Goal: Transaction & Acquisition: Purchase product/service

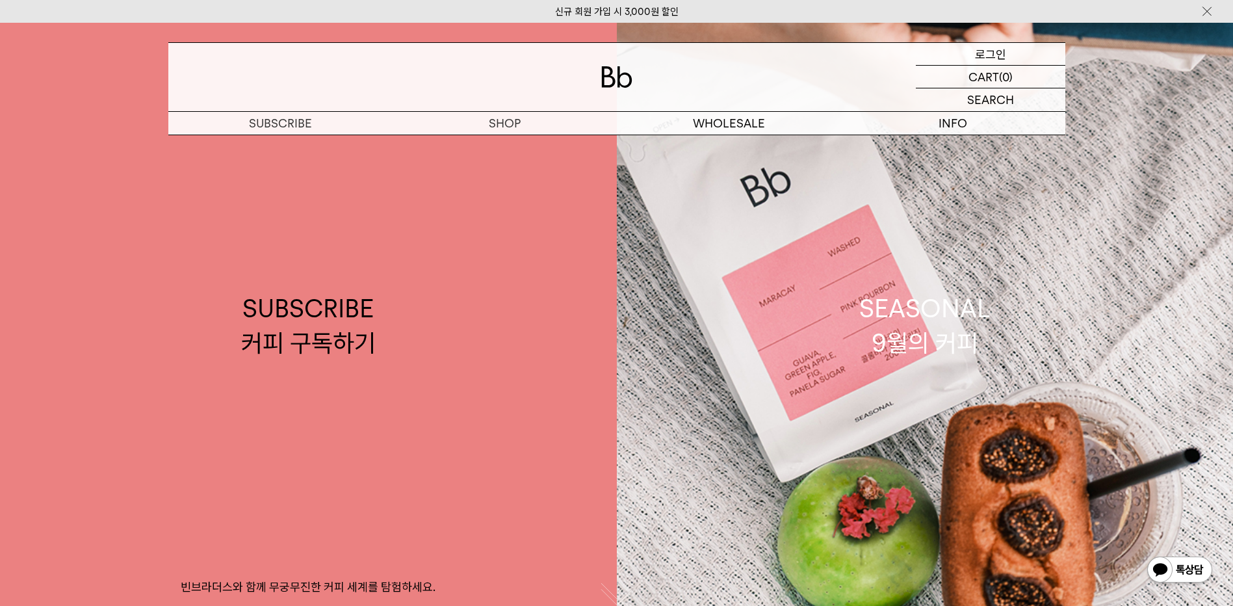
click at [987, 47] on p "로그인" at bounding box center [990, 54] width 31 height 22
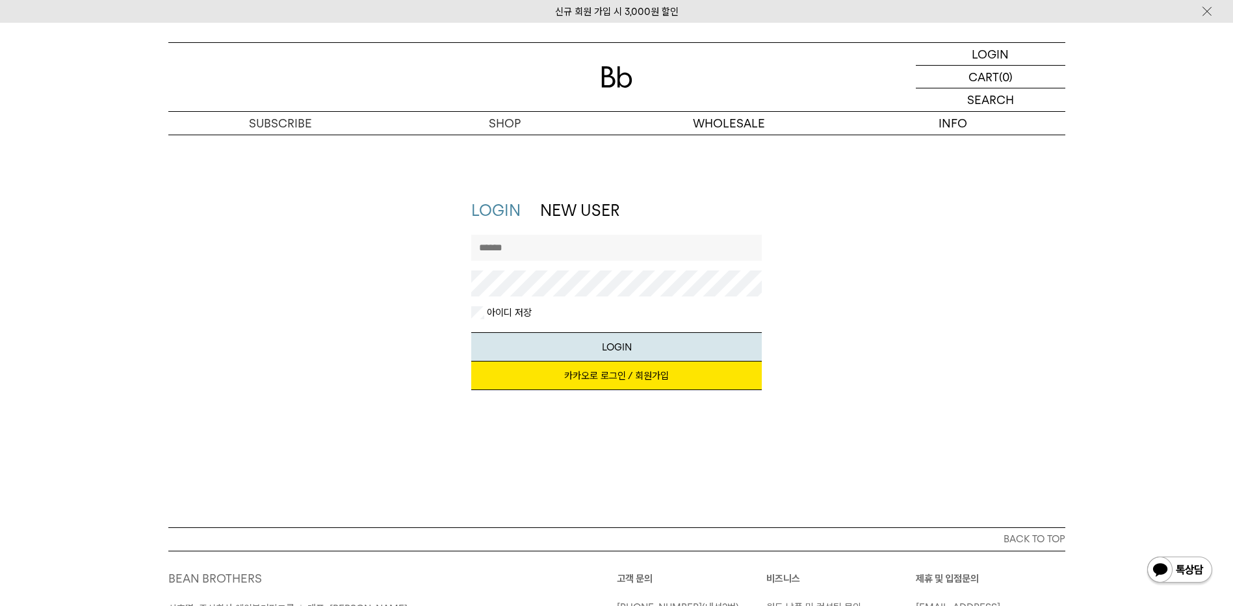
click at [597, 256] on input "text" at bounding box center [616, 248] width 291 height 26
type input "*********"
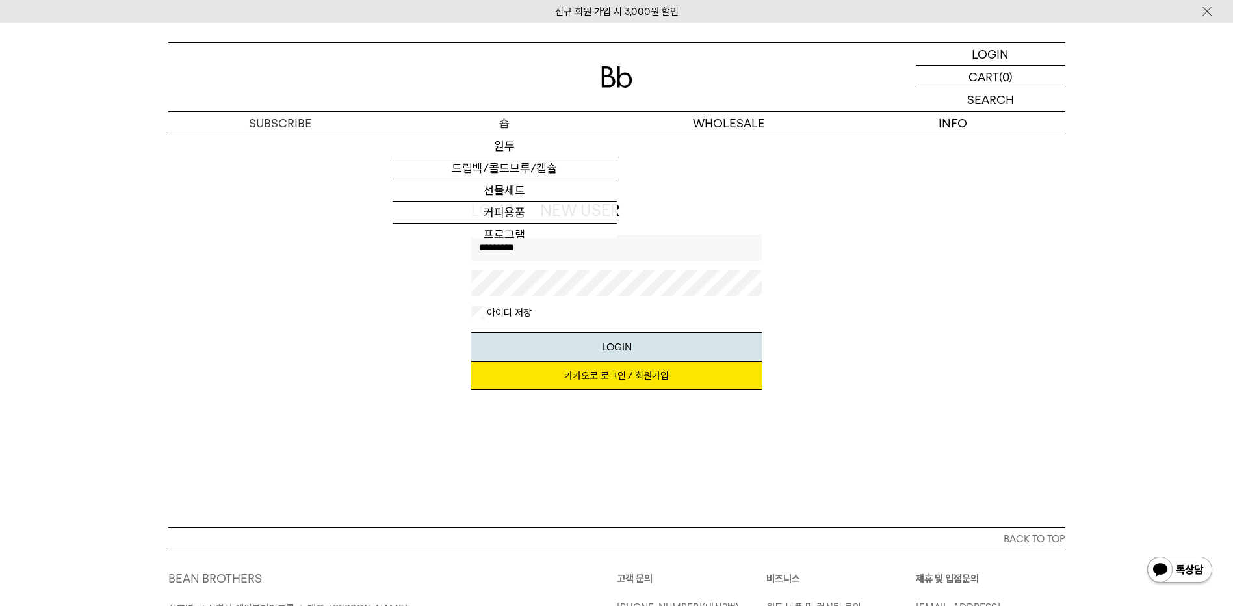
click at [505, 126] on p "숍" at bounding box center [505, 123] width 224 height 23
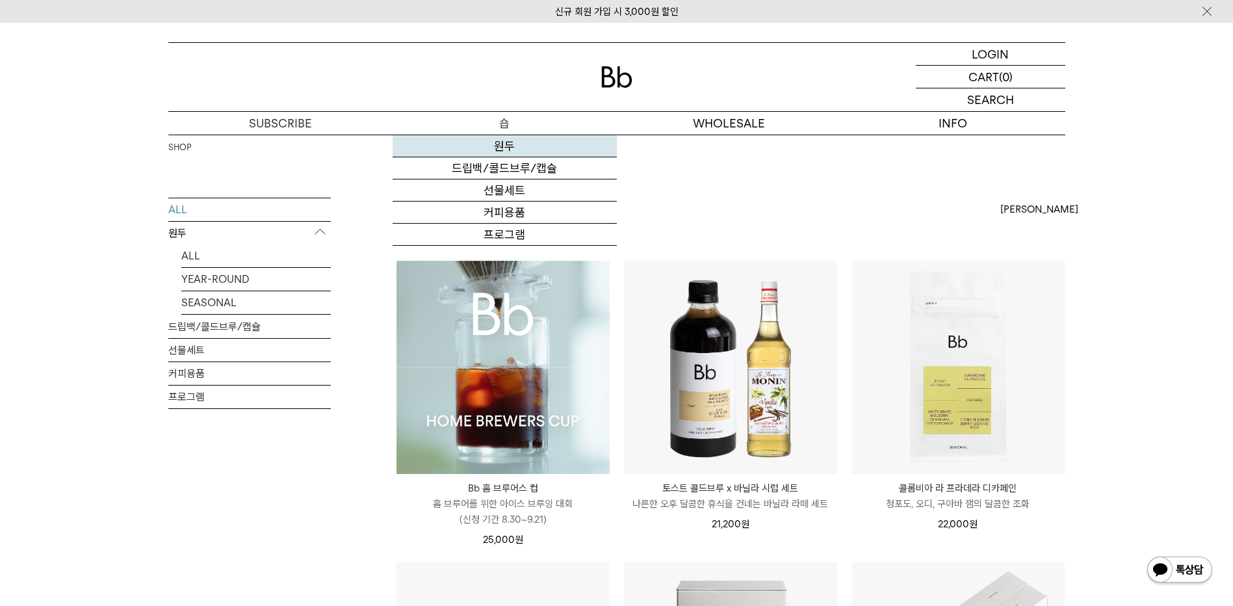
click at [504, 142] on link "원두" at bounding box center [505, 146] width 224 height 22
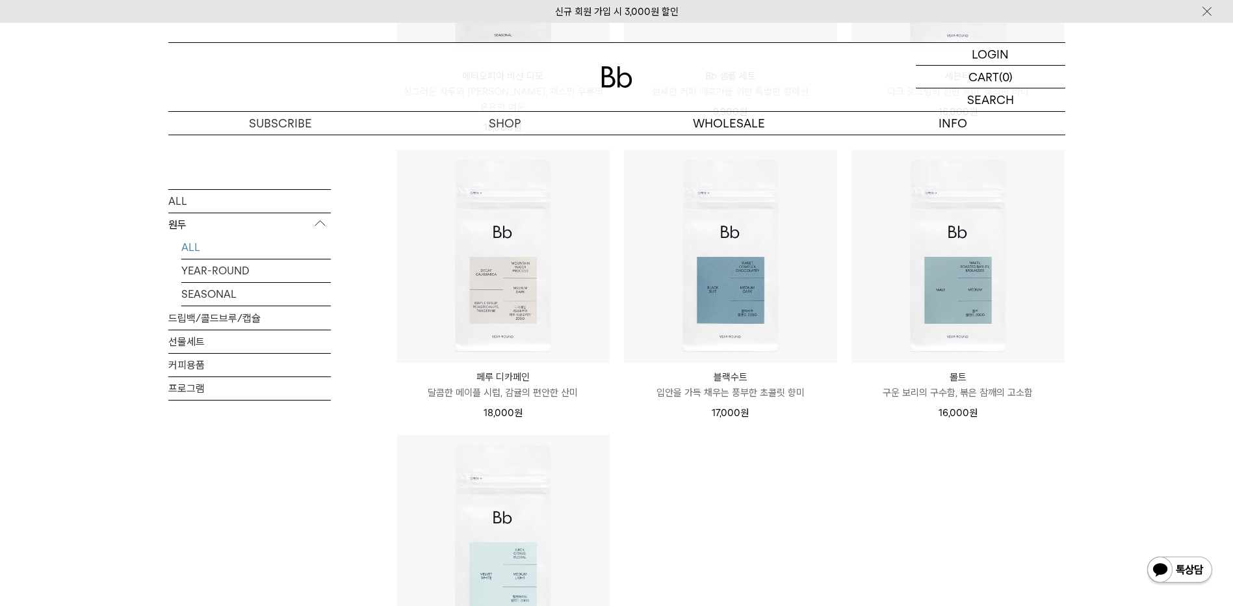
scroll to position [1040, 0]
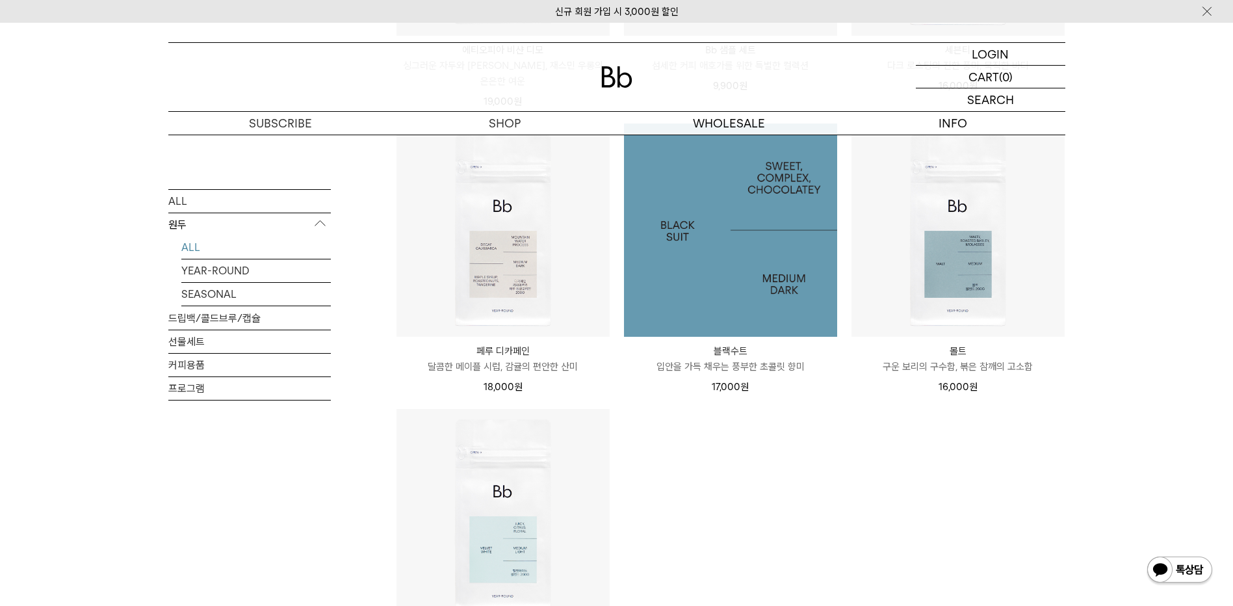
click at [708, 261] on img at bounding box center [730, 230] width 213 height 213
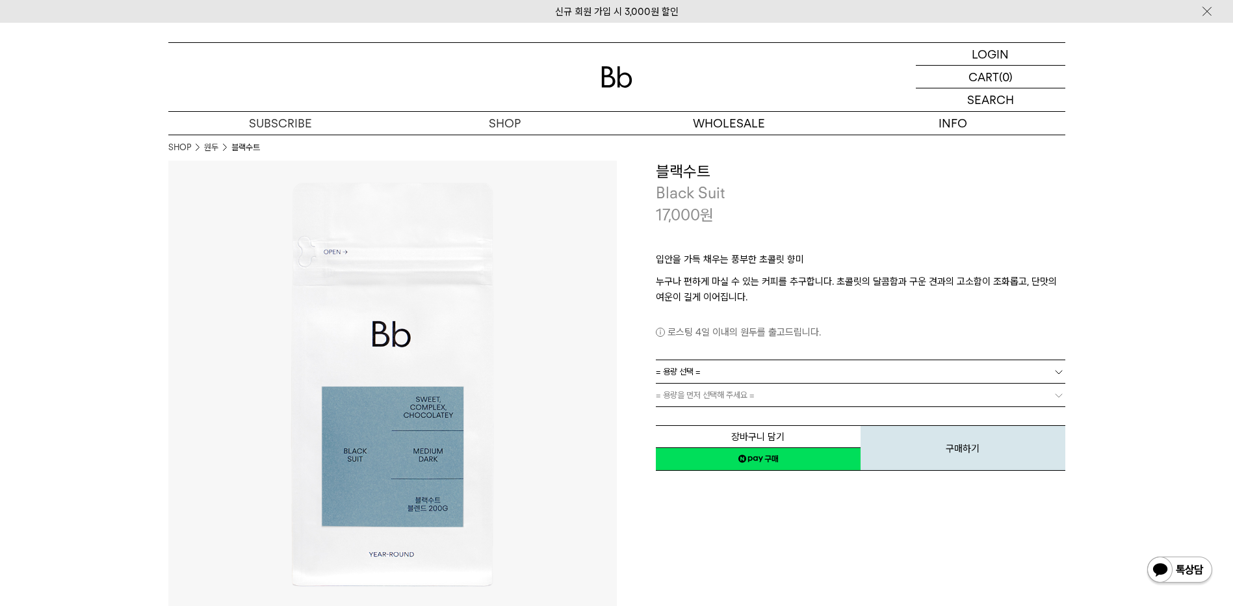
click at [718, 363] on link "= 용량 선택 =" at bounding box center [861, 371] width 410 height 23
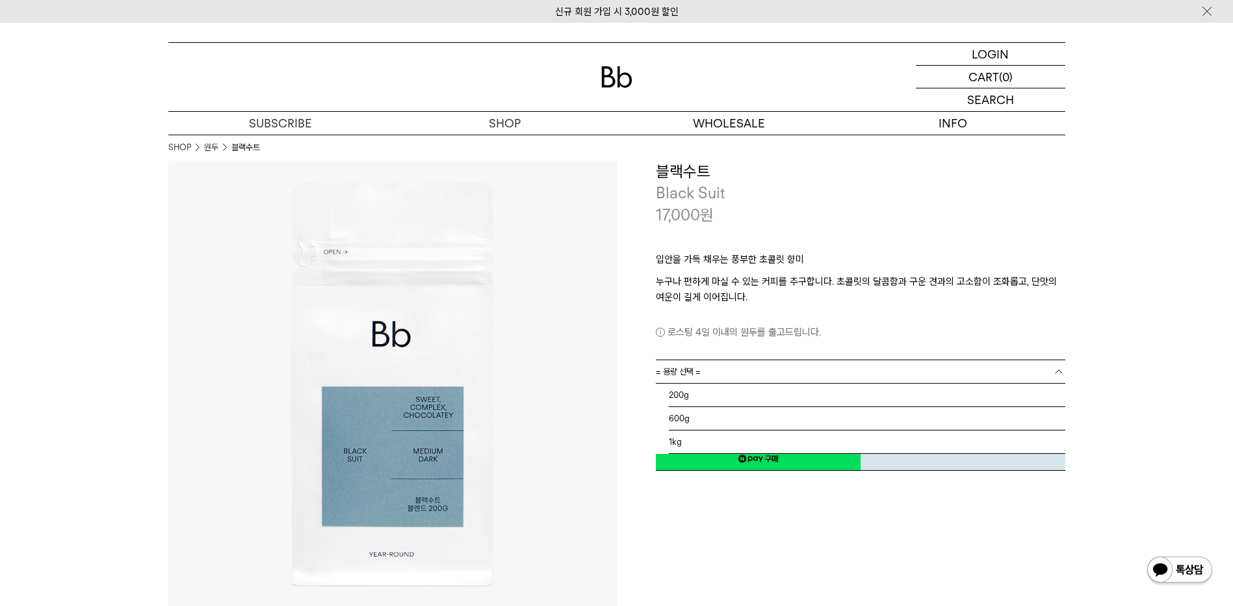
click at [702, 320] on div "로스팅 4일 이내의 원두를 출고드립니다." at bounding box center [861, 322] width 410 height 35
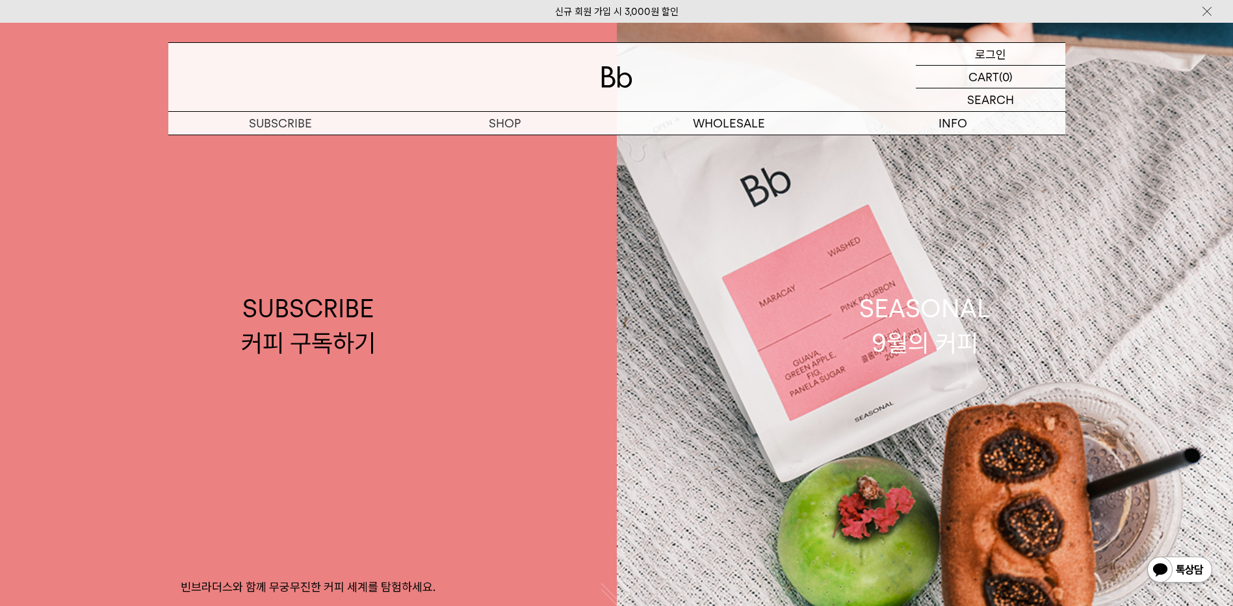
click at [1001, 56] on p "로그인" at bounding box center [990, 54] width 31 height 22
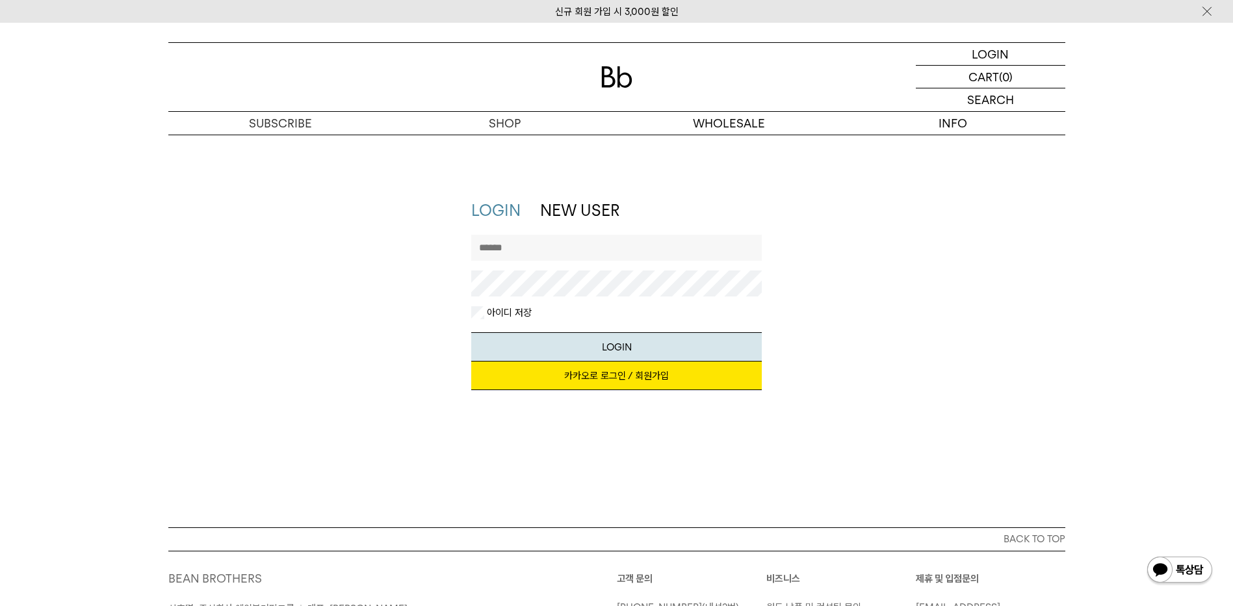
click at [586, 245] on input "text" at bounding box center [616, 248] width 291 height 26
type input "*********"
click at [471, 332] on button "LOGIN" at bounding box center [616, 346] width 291 height 29
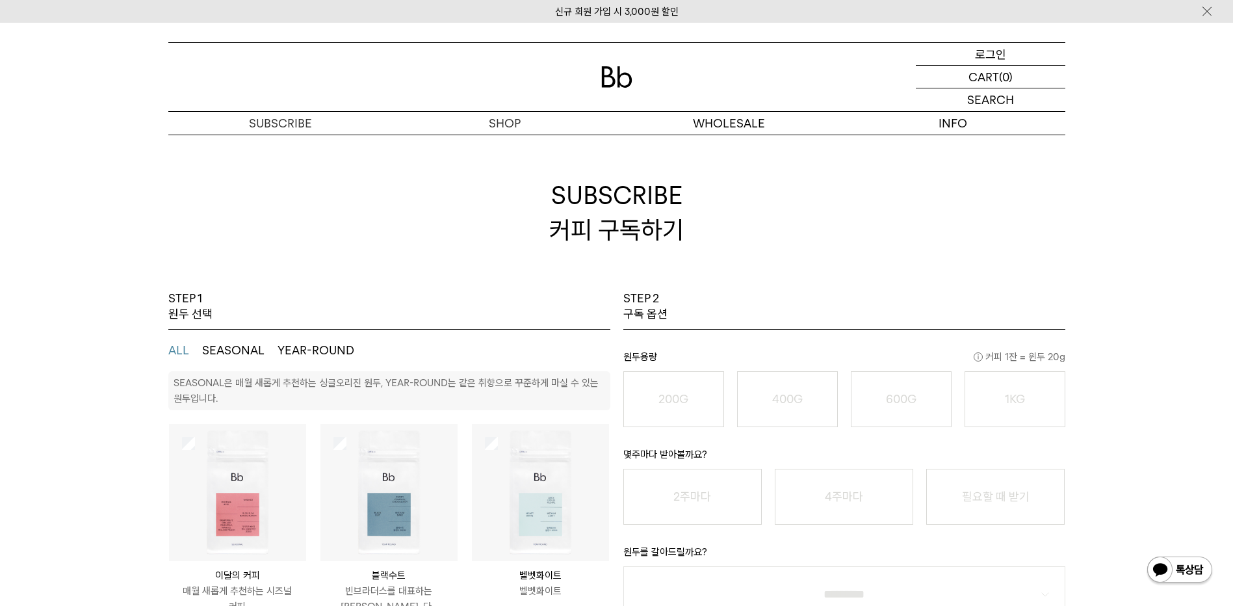
click at [985, 58] on p "로그인" at bounding box center [990, 54] width 31 height 22
